Goal: Check status: Check status

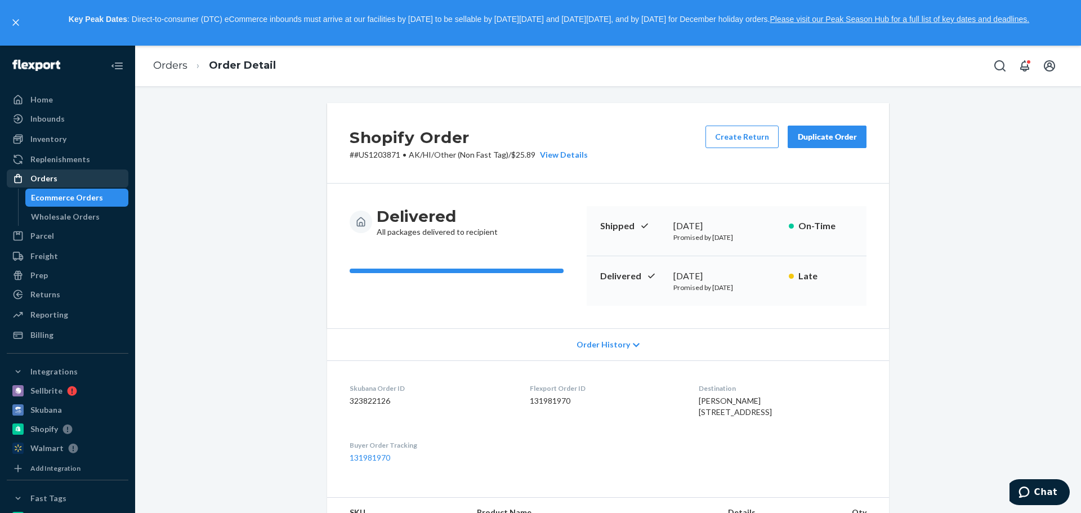
click at [62, 175] on div "Orders" at bounding box center [67, 179] width 119 height 16
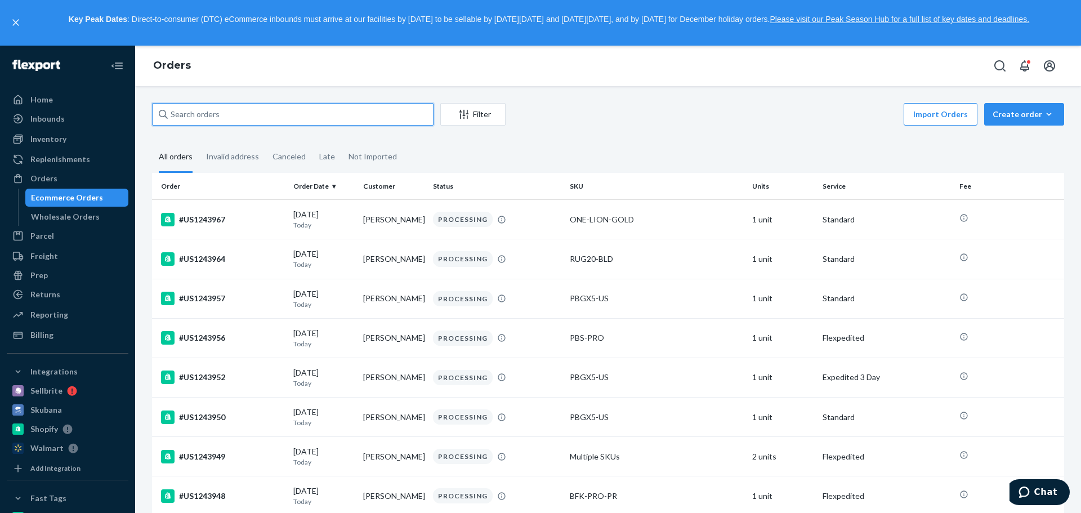
paste input "US1240094"
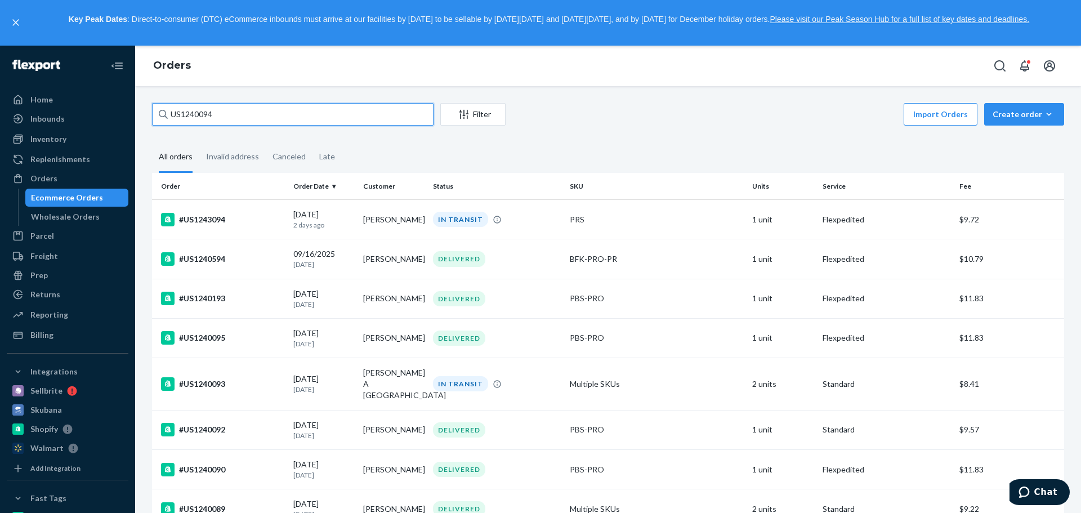
click at [243, 111] on input "US1240094" at bounding box center [292, 114] width 281 height 23
click at [294, 110] on input "US1240094" at bounding box center [292, 114] width 281 height 23
paste input "[PERSON_NAME]"
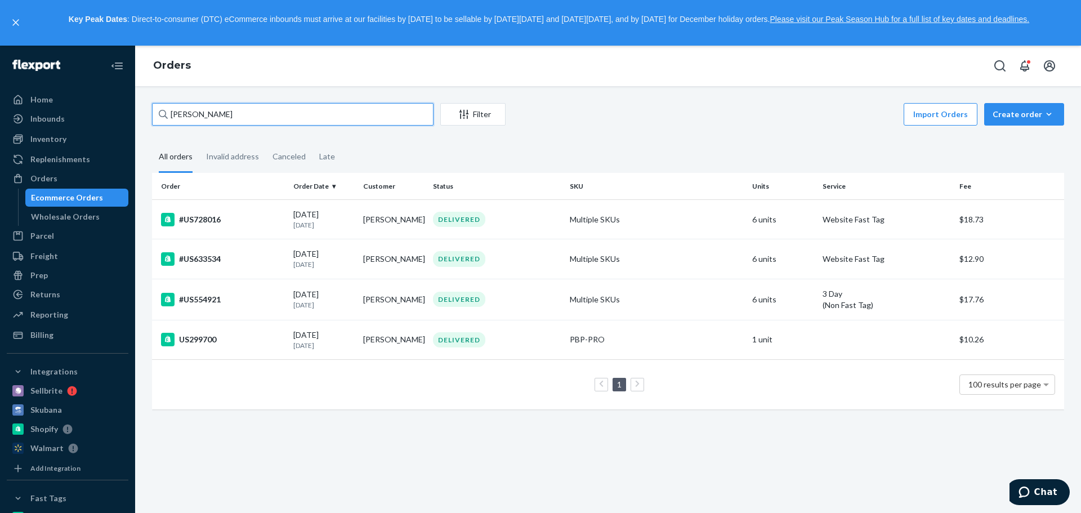
click at [302, 119] on input "[PERSON_NAME]" at bounding box center [292, 114] width 281 height 23
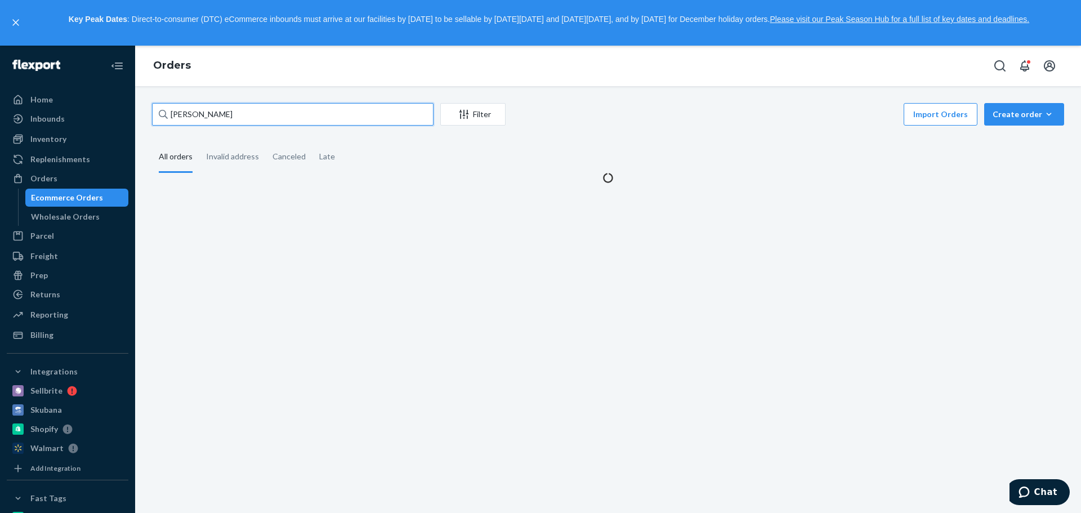
type input "[PERSON_NAME]"
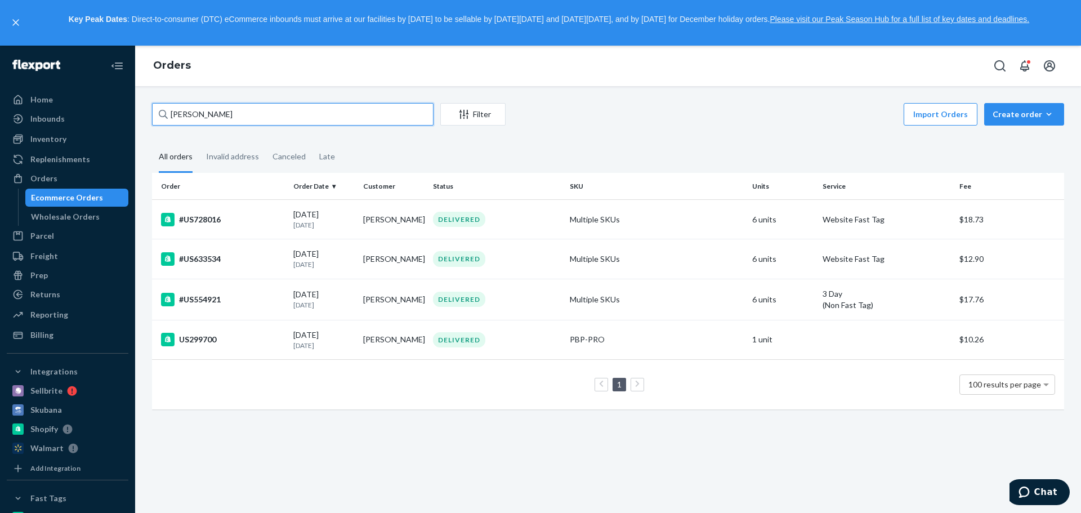
click at [368, 114] on input "[PERSON_NAME]" at bounding box center [292, 114] width 281 height 23
